Goal: Information Seeking & Learning: Learn about a topic

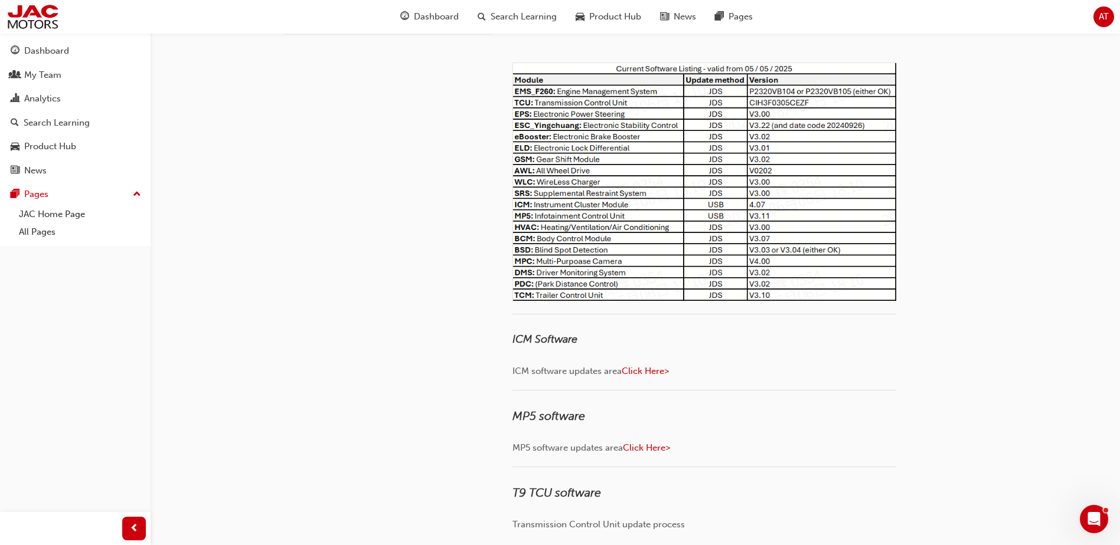
scroll to position [118, 0]
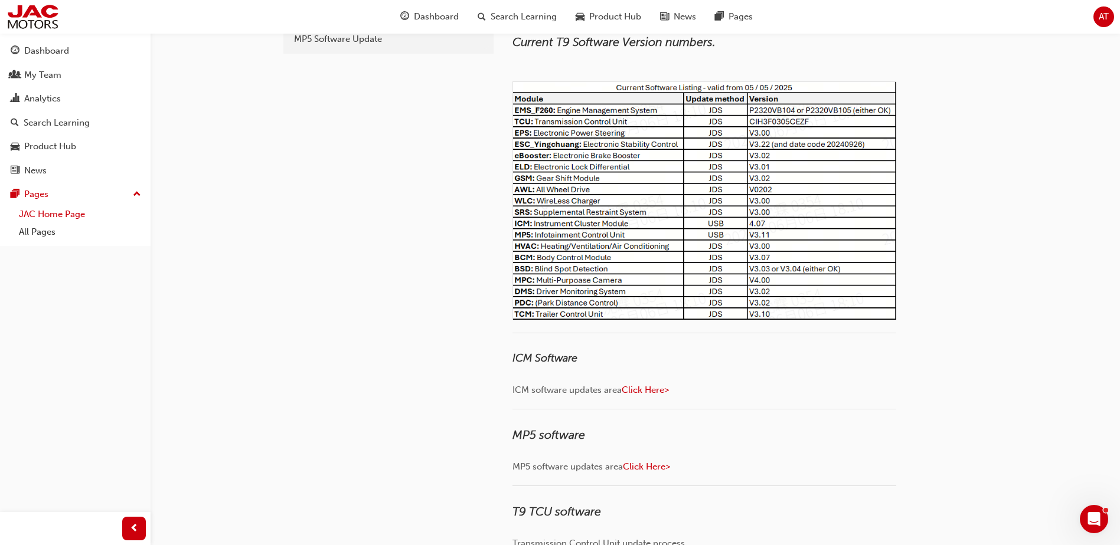
click at [55, 216] on link "JAC Home Page" at bounding box center [80, 214] width 132 height 18
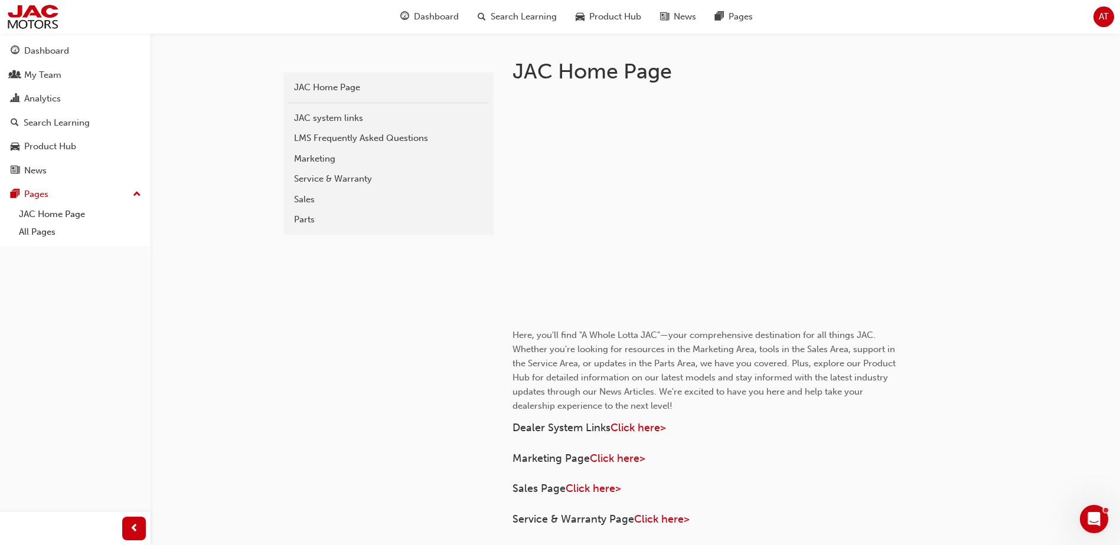
scroll to position [236, 0]
click at [331, 176] on div "Service & Warranty" at bounding box center [388, 178] width 189 height 14
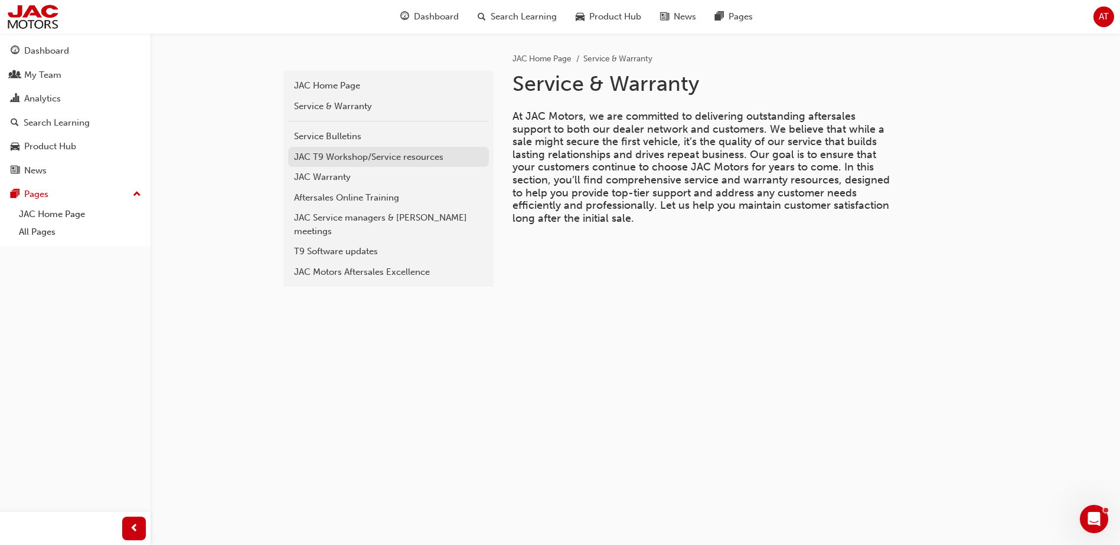
click at [337, 158] on div "JAC T9 Workshop/Service resources" at bounding box center [388, 158] width 189 height 14
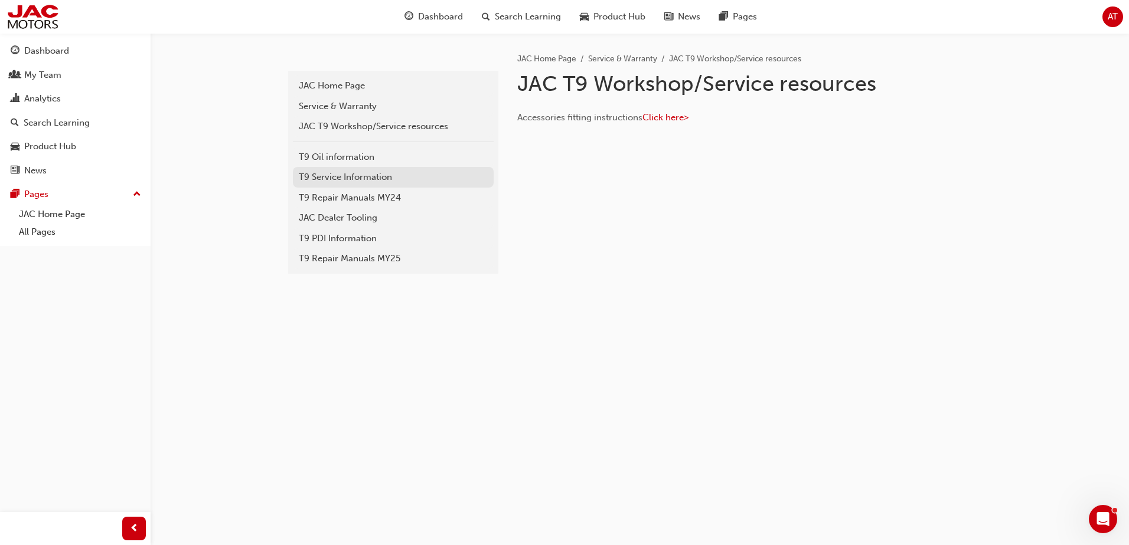
click at [338, 180] on div "T9 Service Information" at bounding box center [393, 178] width 189 height 14
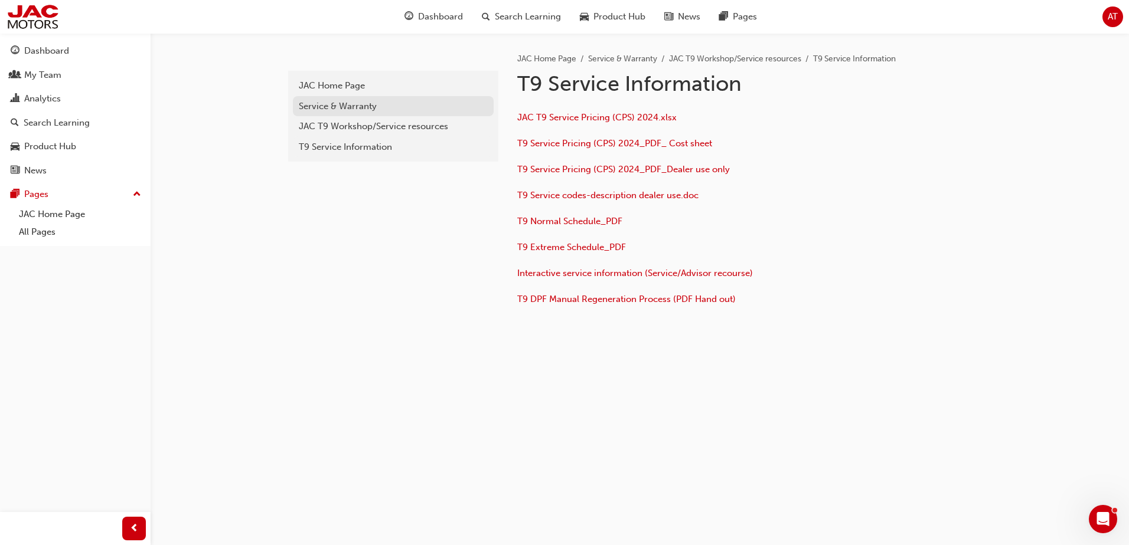
click at [326, 107] on div "Service & Warranty" at bounding box center [393, 107] width 189 height 14
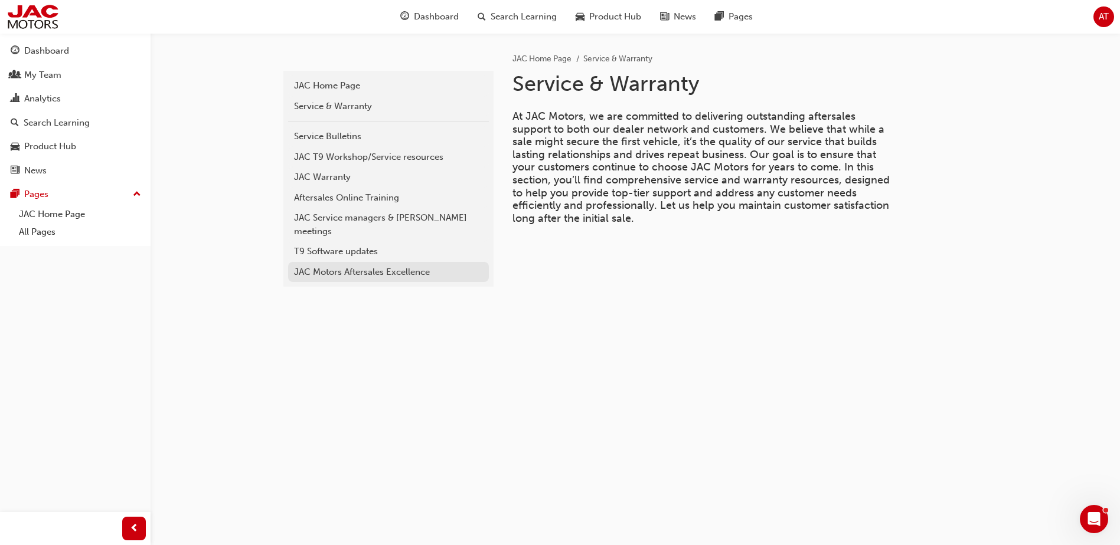
click at [328, 266] on div "JAC Motors Aftersales Excellence" at bounding box center [388, 273] width 189 height 14
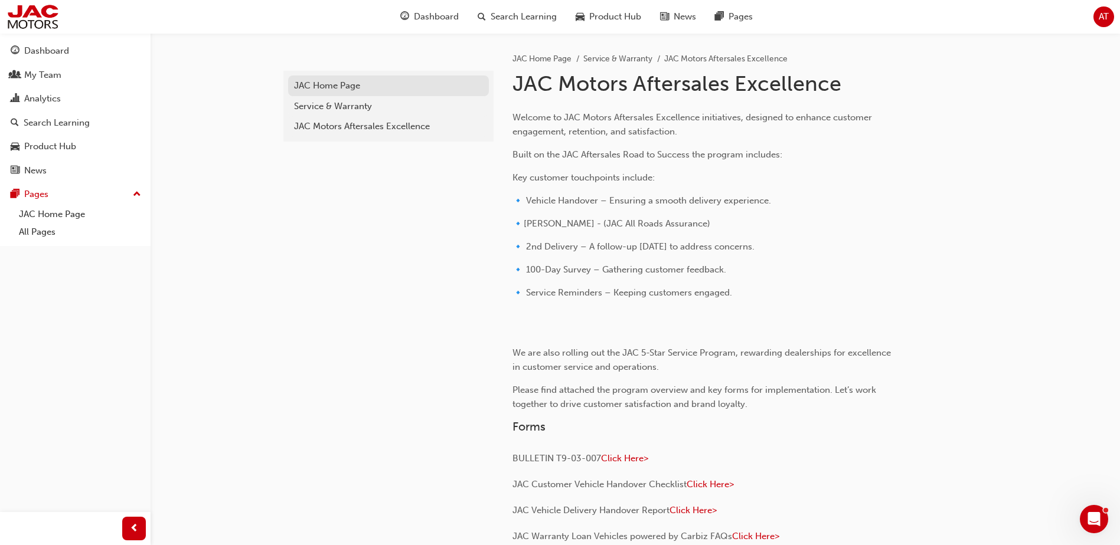
click at [318, 86] on div "JAC Home Page" at bounding box center [388, 86] width 189 height 14
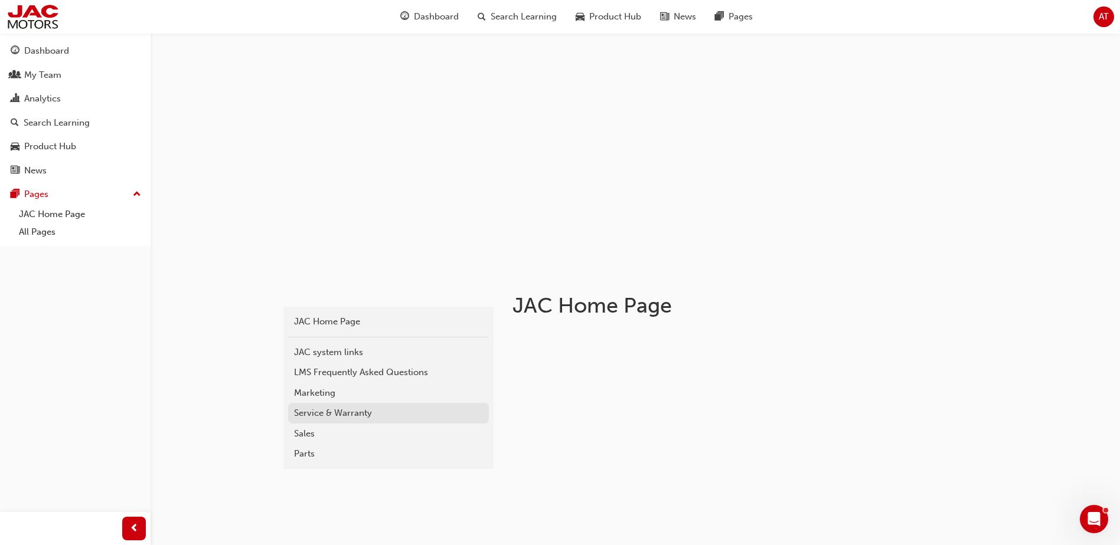
click at [312, 413] on div "Service & Warranty" at bounding box center [388, 414] width 189 height 14
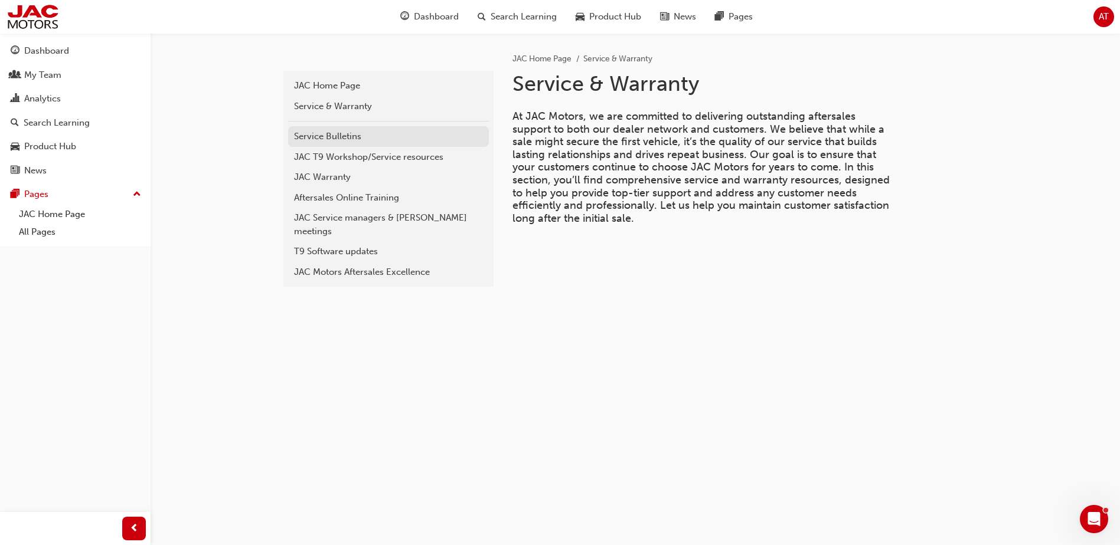
click at [326, 140] on div "Service Bulletins" at bounding box center [388, 137] width 189 height 14
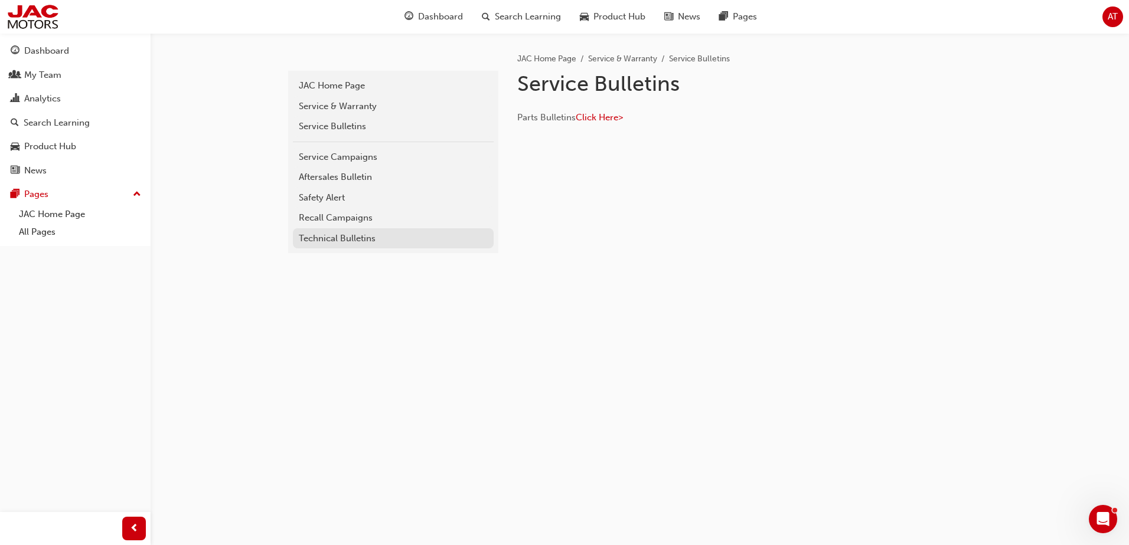
click at [330, 238] on div "Technical Bulletins" at bounding box center [393, 239] width 189 height 14
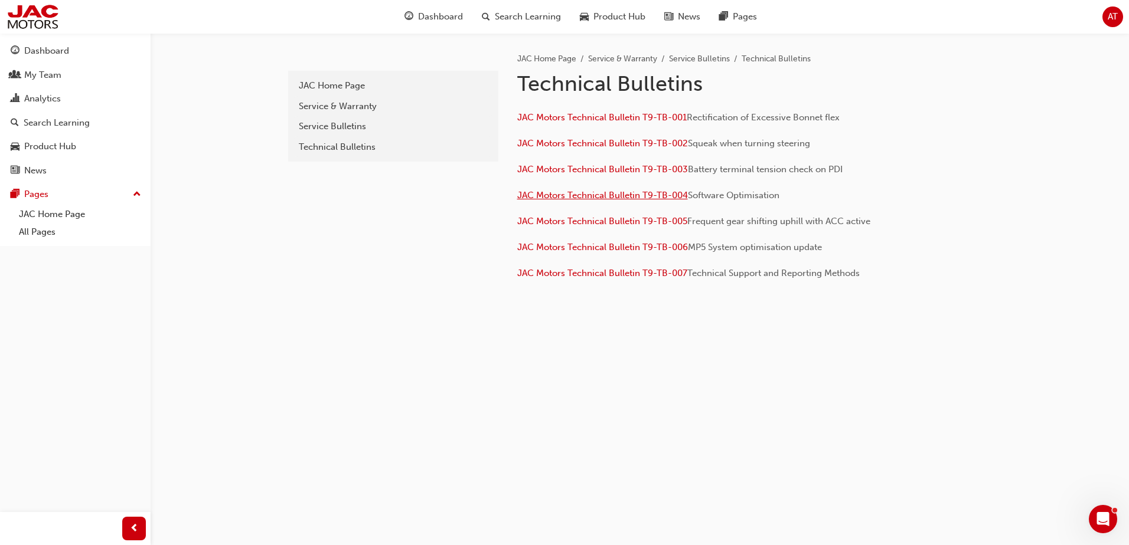
click at [614, 194] on span "JAC Motors Technical Bulletin T9-TB-004" at bounding box center [602, 195] width 171 height 11
click at [597, 222] on span "JAC Motors Technical Bulletin T9-TB-005" at bounding box center [602, 221] width 170 height 11
